Goal: Information Seeking & Learning: Compare options

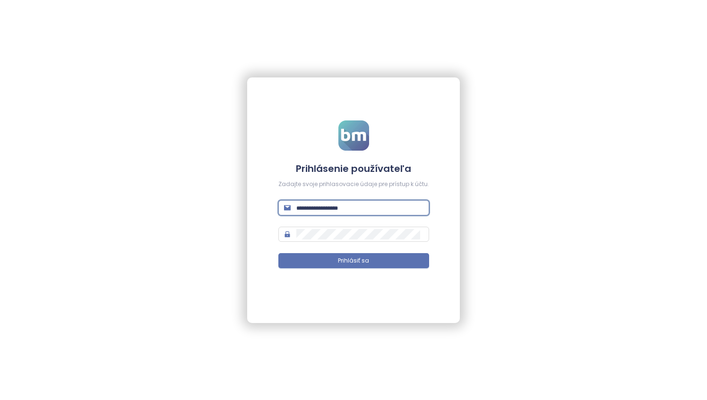
click at [350, 209] on input "text" at bounding box center [359, 208] width 127 height 10
type input "**********"
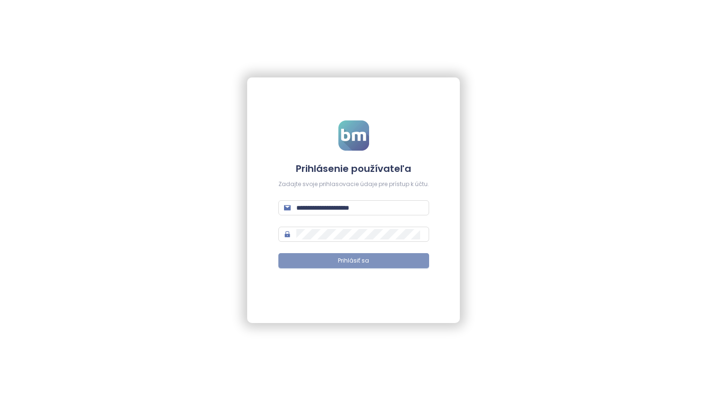
click at [371, 260] on button "Prihlásiť sa" at bounding box center [353, 260] width 151 height 15
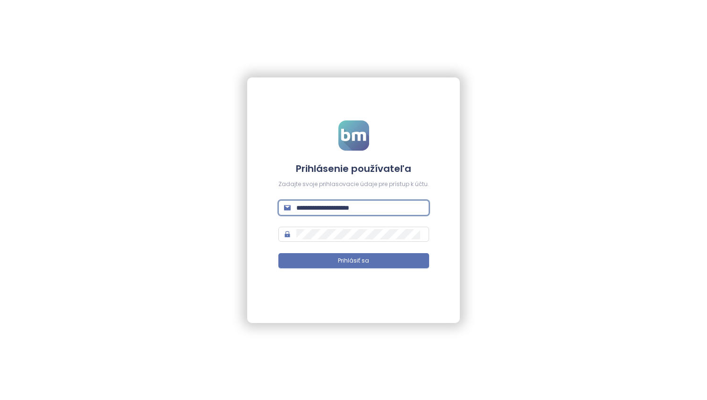
drag, startPoint x: 388, startPoint y: 210, endPoint x: 287, endPoint y: 203, distance: 101.8
click at [287, 203] on span "**********" at bounding box center [353, 207] width 151 height 15
click at [242, 294] on div "**********" at bounding box center [353, 200] width 707 height 400
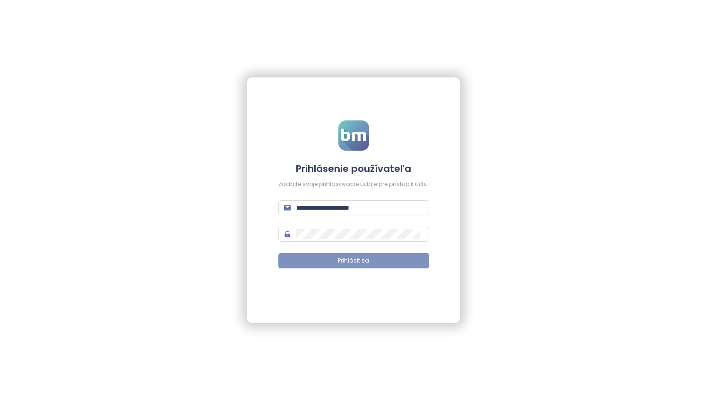
click at [355, 259] on span "Prihlásiť sa" at bounding box center [353, 260] width 31 height 9
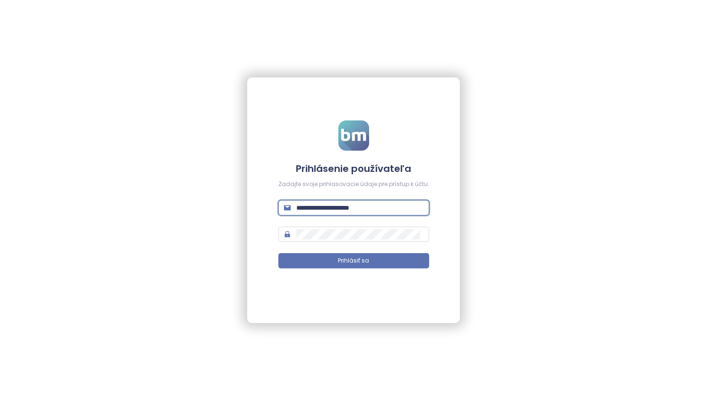
drag, startPoint x: 395, startPoint y: 210, endPoint x: 327, endPoint y: 210, distance: 68.5
click at [327, 210] on input "**********" at bounding box center [359, 208] width 127 height 10
click at [558, 186] on div "**********" at bounding box center [353, 200] width 707 height 400
click at [365, 208] on input "text" at bounding box center [359, 208] width 127 height 10
type input "**********"
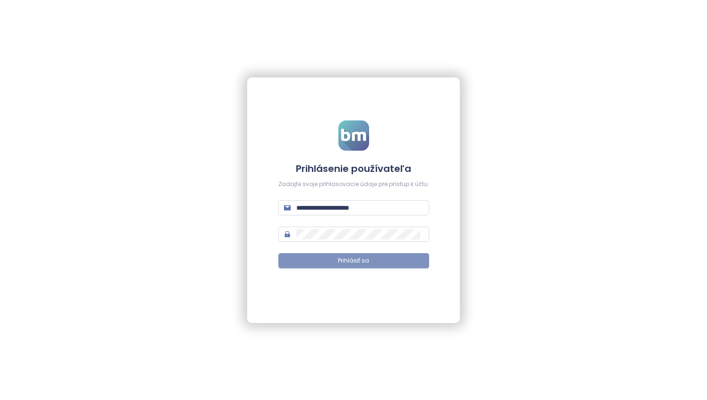
click at [368, 263] on span "Prihlásiť sa" at bounding box center [353, 260] width 31 height 9
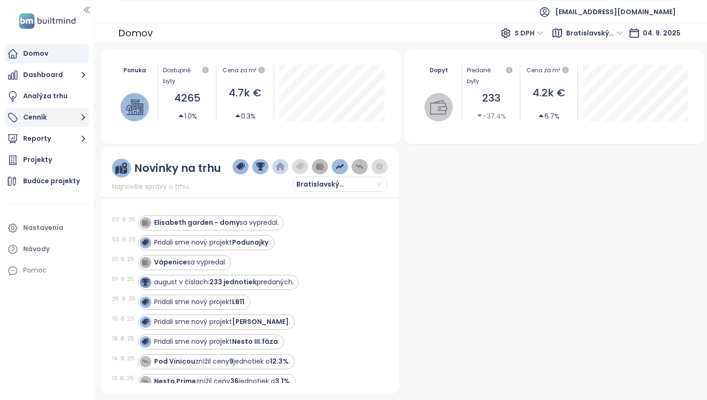
click at [50, 120] on button "Cenník" at bounding box center [47, 117] width 85 height 19
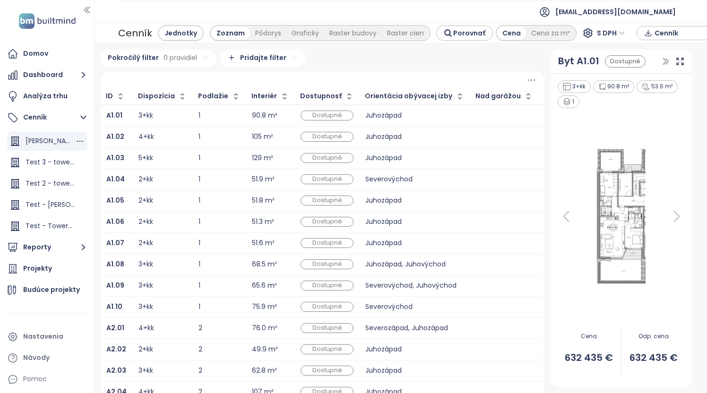
click at [45, 143] on span "[PERSON_NAME] Residence 2" at bounding box center [73, 140] width 94 height 9
click at [350, 35] on div "Raster budovy" at bounding box center [353, 32] width 58 height 13
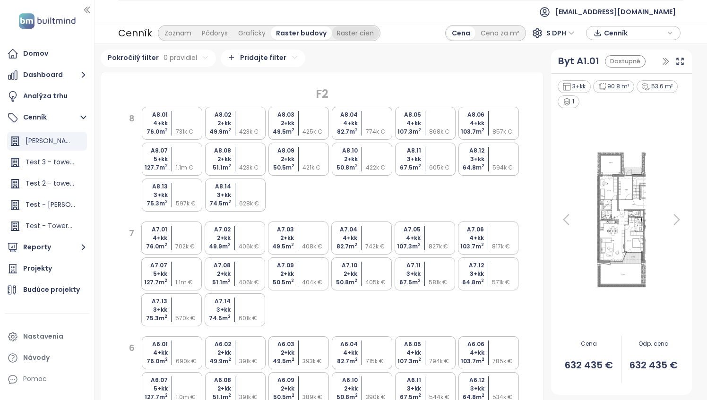
click at [351, 35] on div "Raster cien" at bounding box center [355, 32] width 47 height 13
click at [296, 32] on div "Raster budovy" at bounding box center [300, 32] width 58 height 13
click at [249, 35] on div "Graficky" at bounding box center [252, 32] width 38 height 13
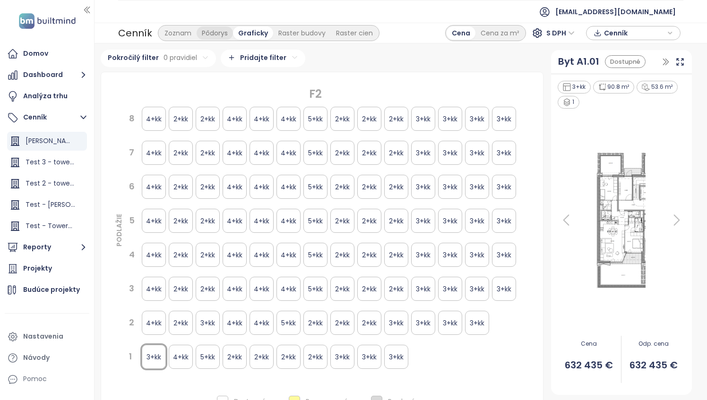
click at [215, 35] on div "Pôdorys" at bounding box center [214, 32] width 36 height 13
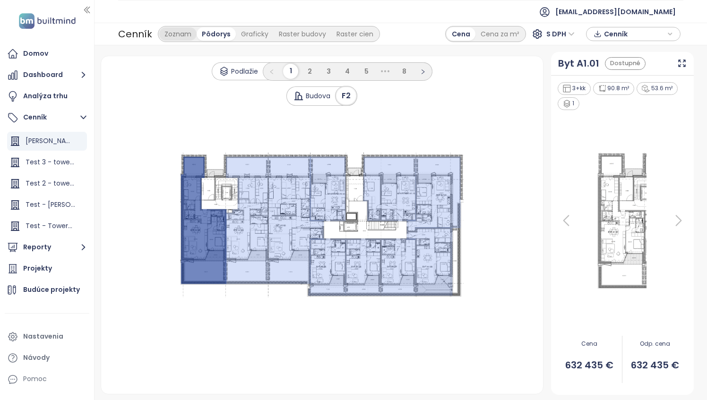
click at [180, 37] on div "Zoznam" at bounding box center [177, 33] width 37 height 13
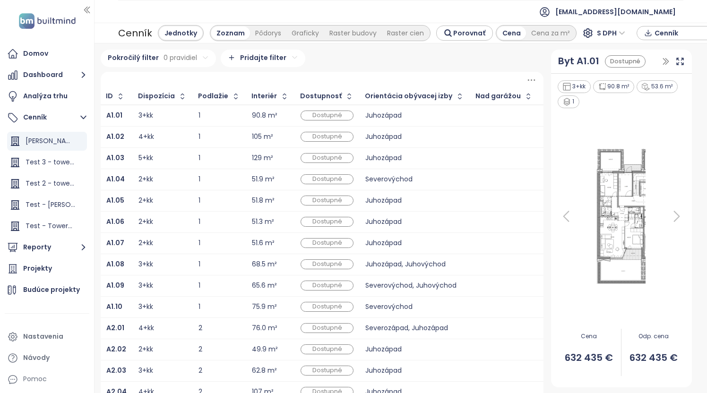
click at [261, 117] on div "90.8 m²" at bounding box center [265, 115] width 26 height 6
click at [142, 115] on div "3+kk" at bounding box center [145, 115] width 15 height 6
click at [256, 138] on div "105 m²" at bounding box center [262, 137] width 21 height 6
click at [675, 58] on icon at bounding box center [679, 61] width 9 height 9
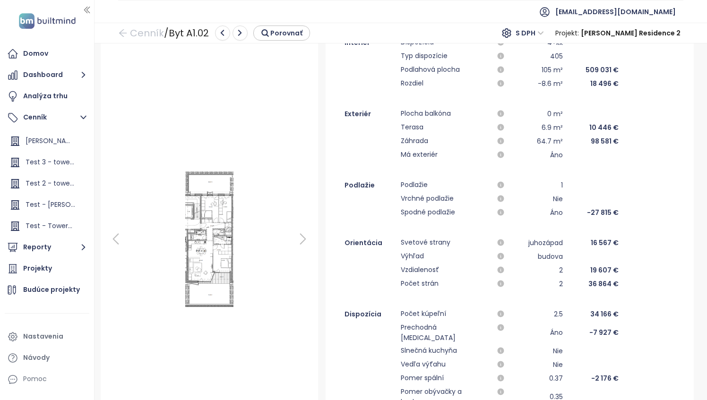
scroll to position [56, 0]
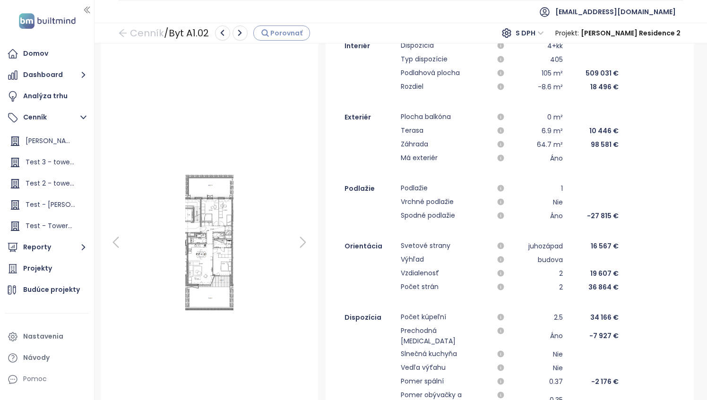
click at [284, 34] on span "Porovnať" at bounding box center [286, 33] width 32 height 10
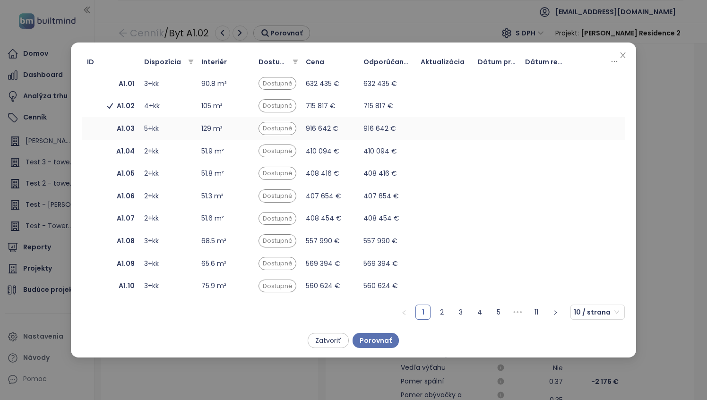
click at [116, 129] on span "A1.03" at bounding box center [111, 128] width 48 height 10
click at [123, 115] on td "A1.02" at bounding box center [110, 105] width 57 height 23
click at [125, 123] on td "A1.03" at bounding box center [110, 128] width 57 height 23
click at [444, 313] on link "2" at bounding box center [442, 312] width 14 height 14
click at [152, 111] on div "2+kk" at bounding box center [168, 106] width 48 height 10
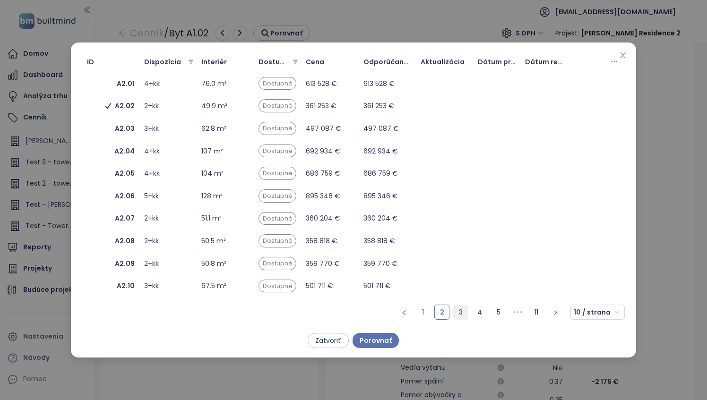
click at [461, 312] on link "3" at bounding box center [460, 312] width 14 height 14
click at [447, 312] on link "2" at bounding box center [442, 312] width 14 height 14
click at [156, 110] on div "2+kk" at bounding box center [168, 106] width 48 height 10
click at [462, 308] on link "3" at bounding box center [460, 312] width 14 height 14
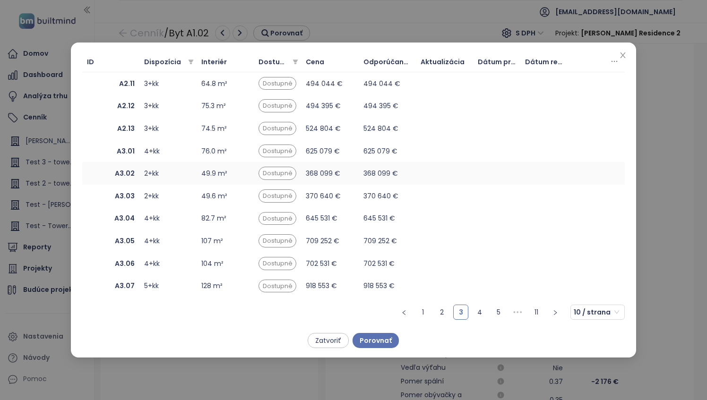
click at [155, 179] on div "2+kk" at bounding box center [168, 173] width 48 height 10
click at [153, 193] on div "2+kk" at bounding box center [168, 196] width 48 height 10
click at [373, 339] on span "Porovnať" at bounding box center [375, 340] width 32 height 10
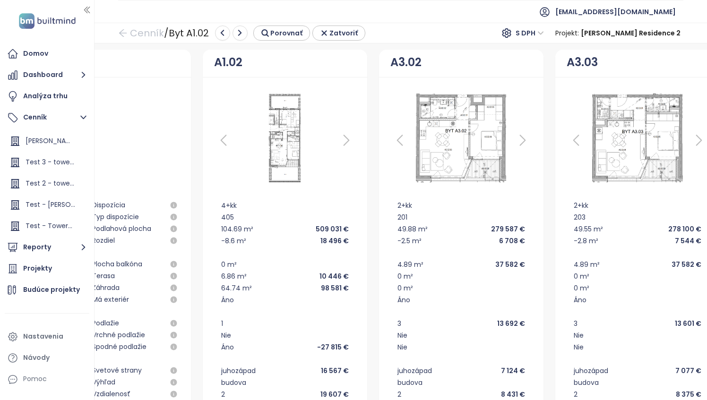
scroll to position [0, 127]
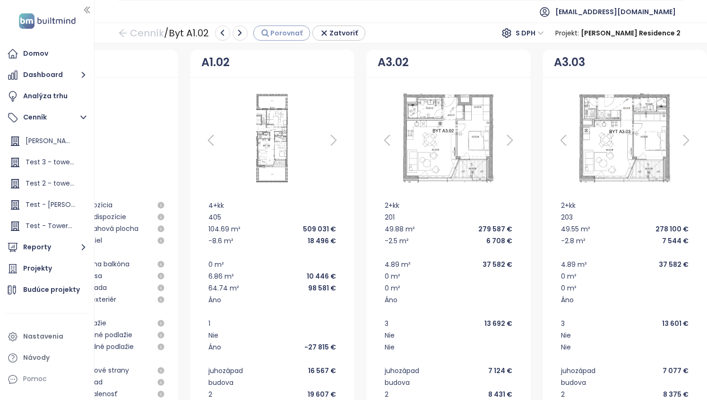
click at [290, 36] on span "Porovnať" at bounding box center [286, 33] width 32 height 10
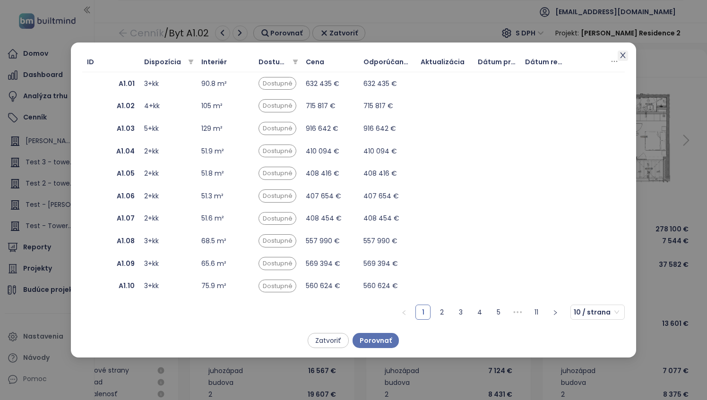
click at [622, 55] on icon "close" at bounding box center [623, 55] width 8 height 8
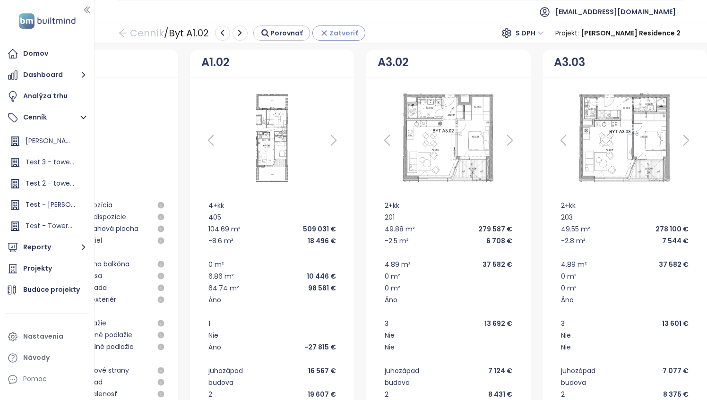
click at [333, 34] on span "Zatvoriť" at bounding box center [343, 33] width 28 height 10
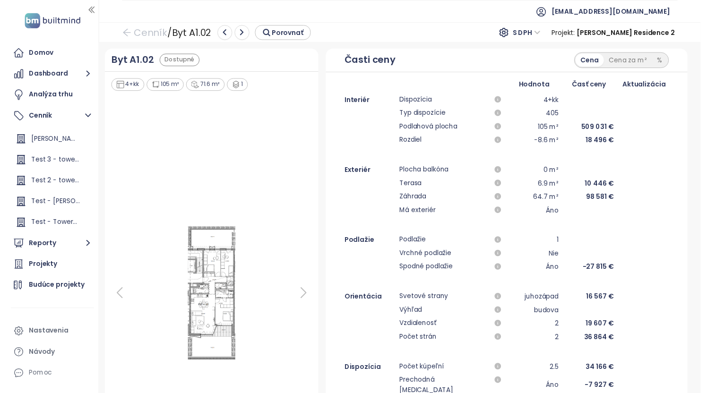
scroll to position [0, 0]
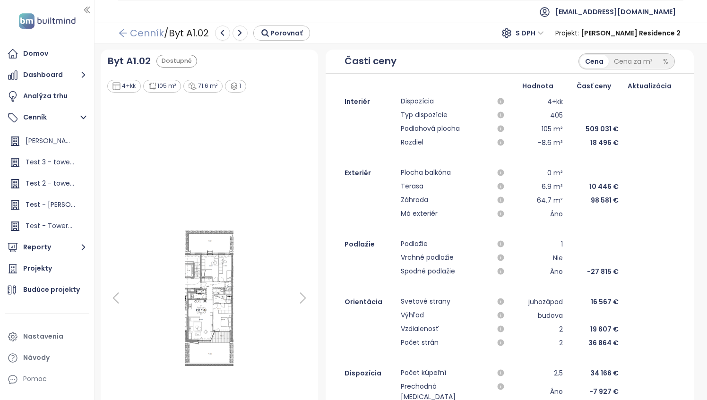
click at [125, 33] on icon "arrow-left" at bounding box center [122, 32] width 9 height 9
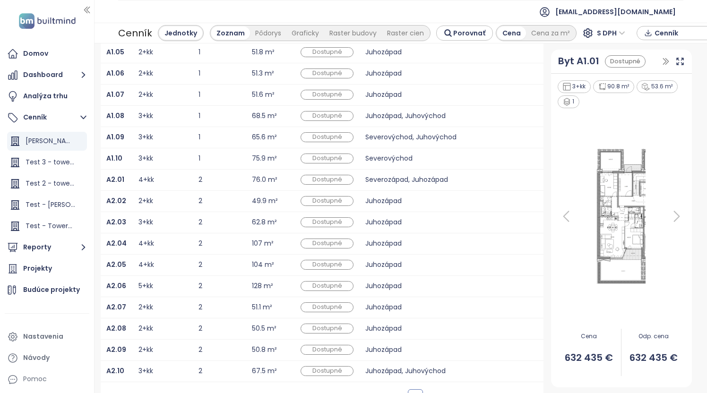
scroll to position [170, 0]
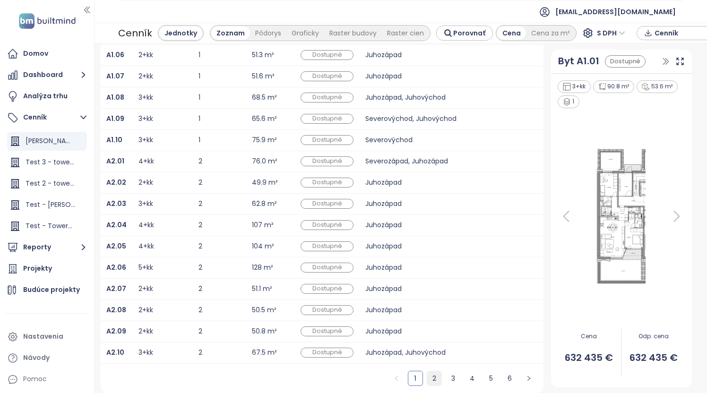
click at [428, 379] on link "2" at bounding box center [434, 378] width 14 height 14
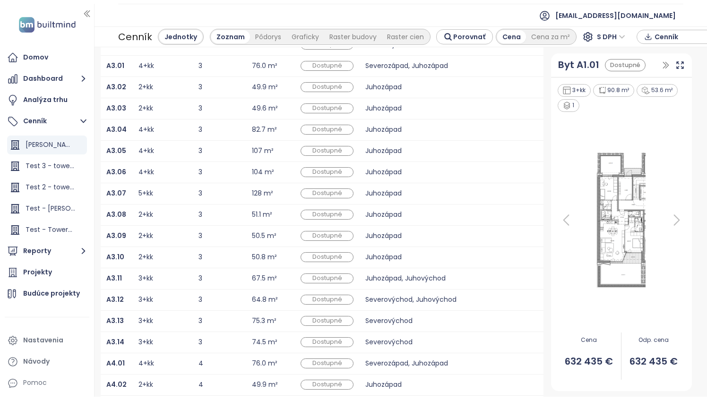
scroll to position [115, 0]
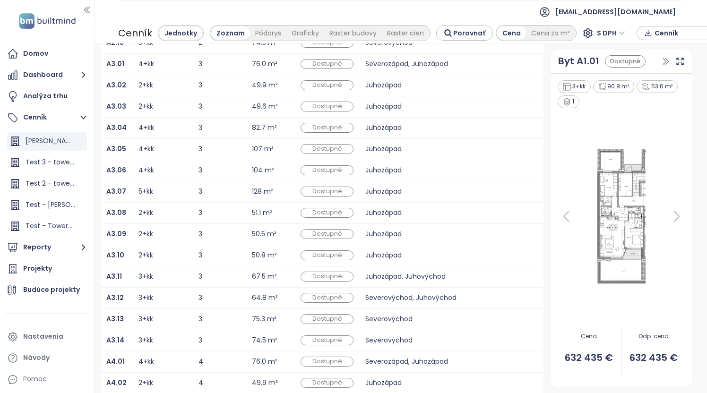
click at [147, 87] on div "2+kk" at bounding box center [145, 85] width 15 height 6
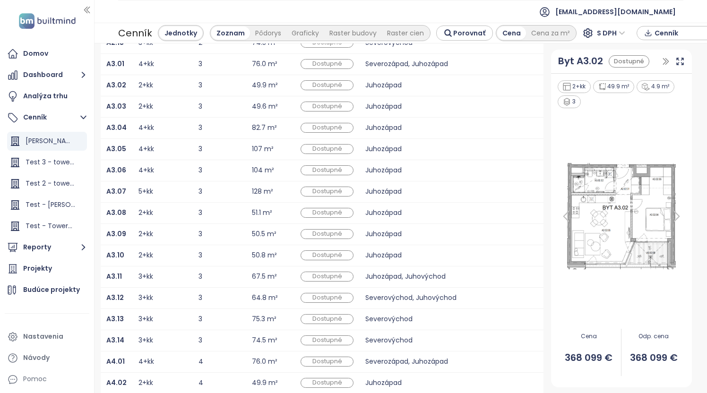
click at [147, 87] on div "2+kk" at bounding box center [145, 85] width 15 height 6
click at [110, 85] on b "A3.02" at bounding box center [116, 84] width 20 height 9
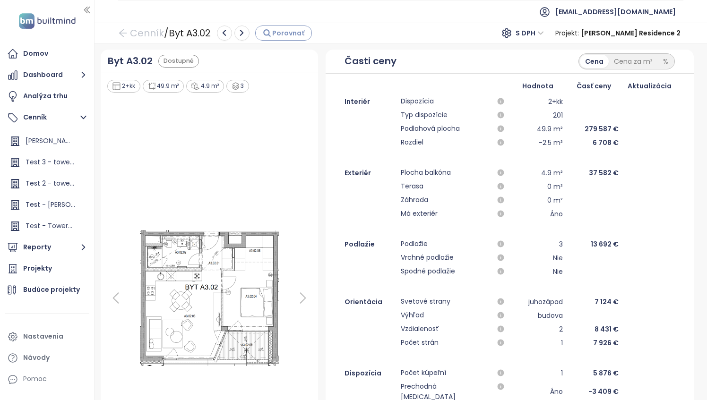
click at [282, 35] on span "Porovnať" at bounding box center [288, 33] width 32 height 10
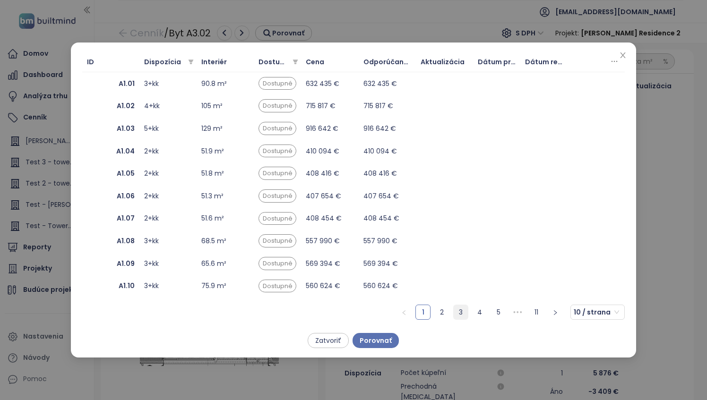
click at [460, 312] on link "3" at bounding box center [460, 312] width 14 height 14
click at [127, 194] on b "A3.03" at bounding box center [125, 196] width 20 height 10
click at [381, 341] on span "Porovnať" at bounding box center [375, 340] width 32 height 10
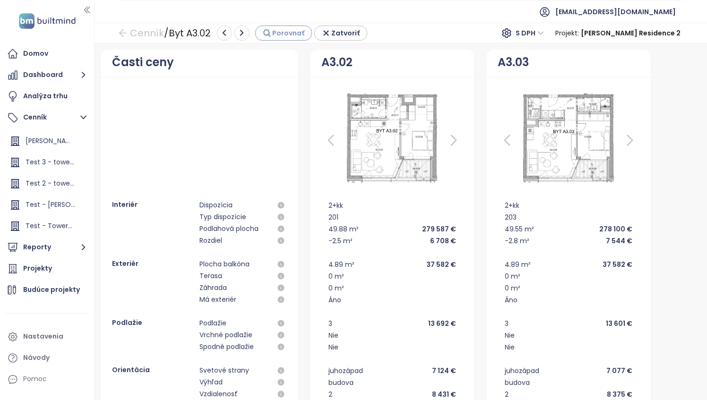
click at [289, 36] on span "Porovnať" at bounding box center [288, 33] width 32 height 10
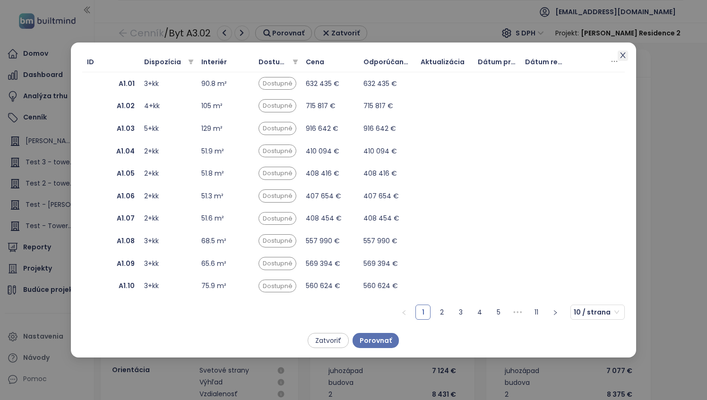
click at [623, 56] on icon "close" at bounding box center [622, 55] width 5 height 6
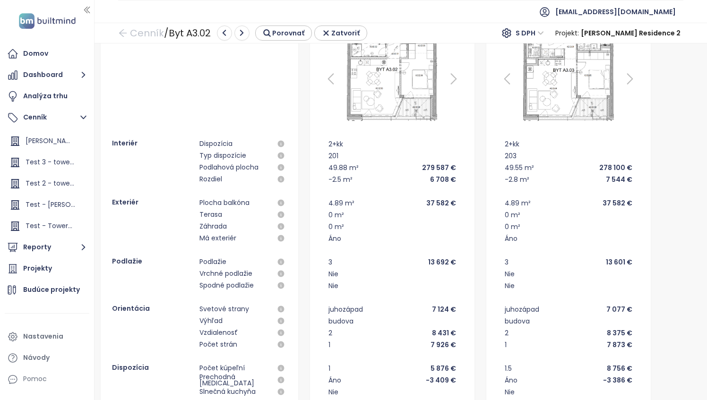
scroll to position [62, 0]
